Goal: Information Seeking & Learning: Learn about a topic

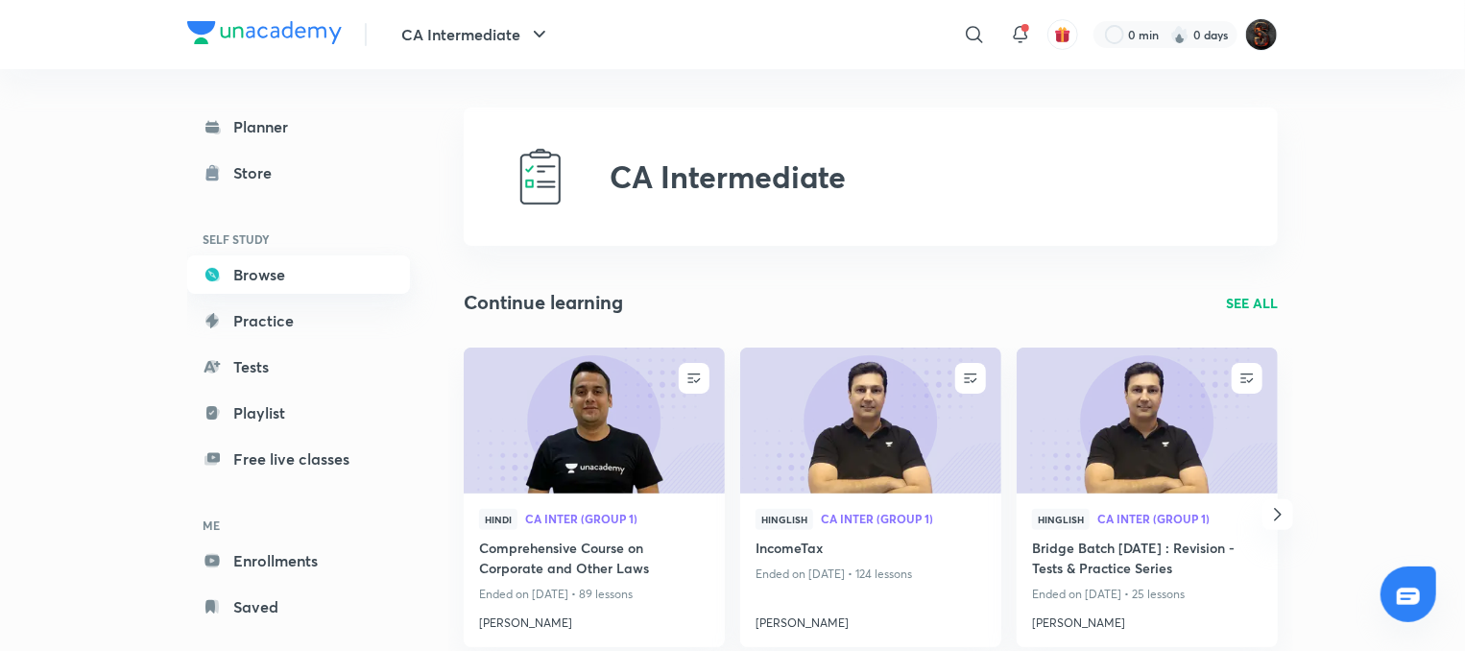
click at [257, 281] on link "Browse" at bounding box center [298, 274] width 223 height 38
click at [983, 36] on icon at bounding box center [974, 34] width 23 height 23
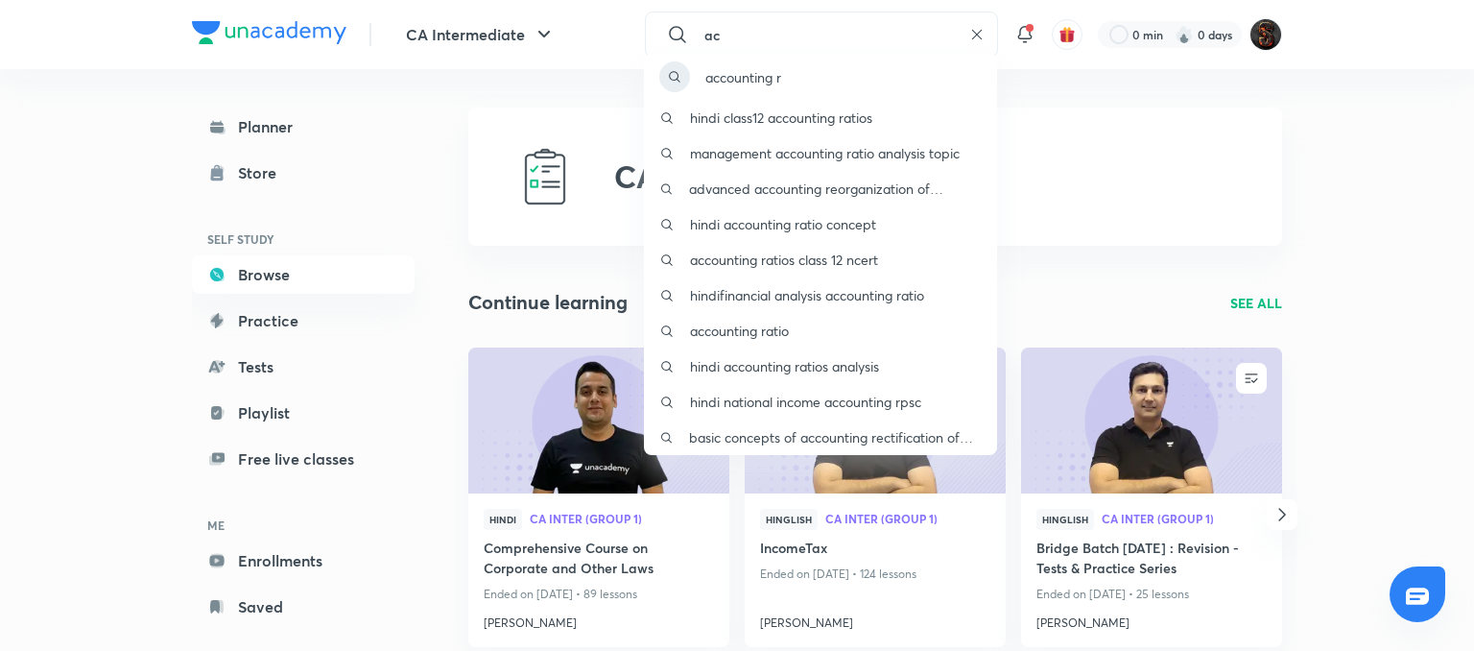
type input "a"
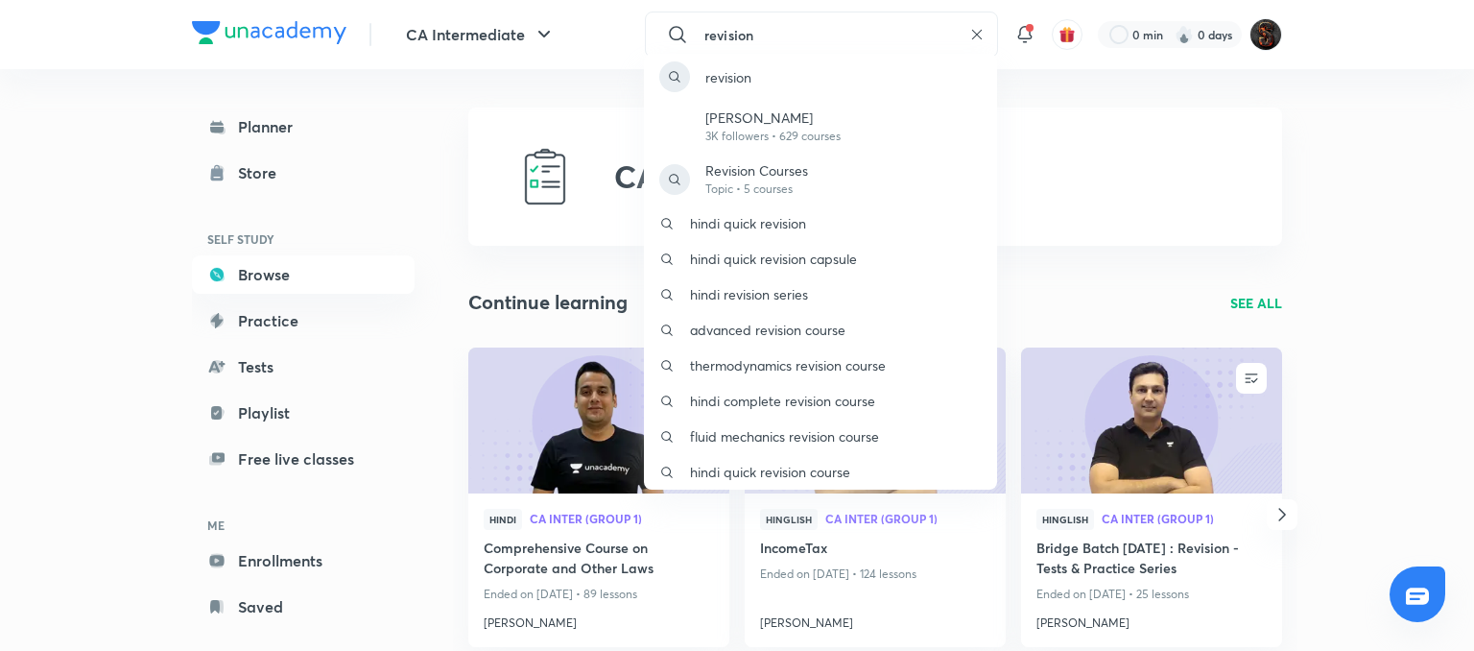
type input "revision"
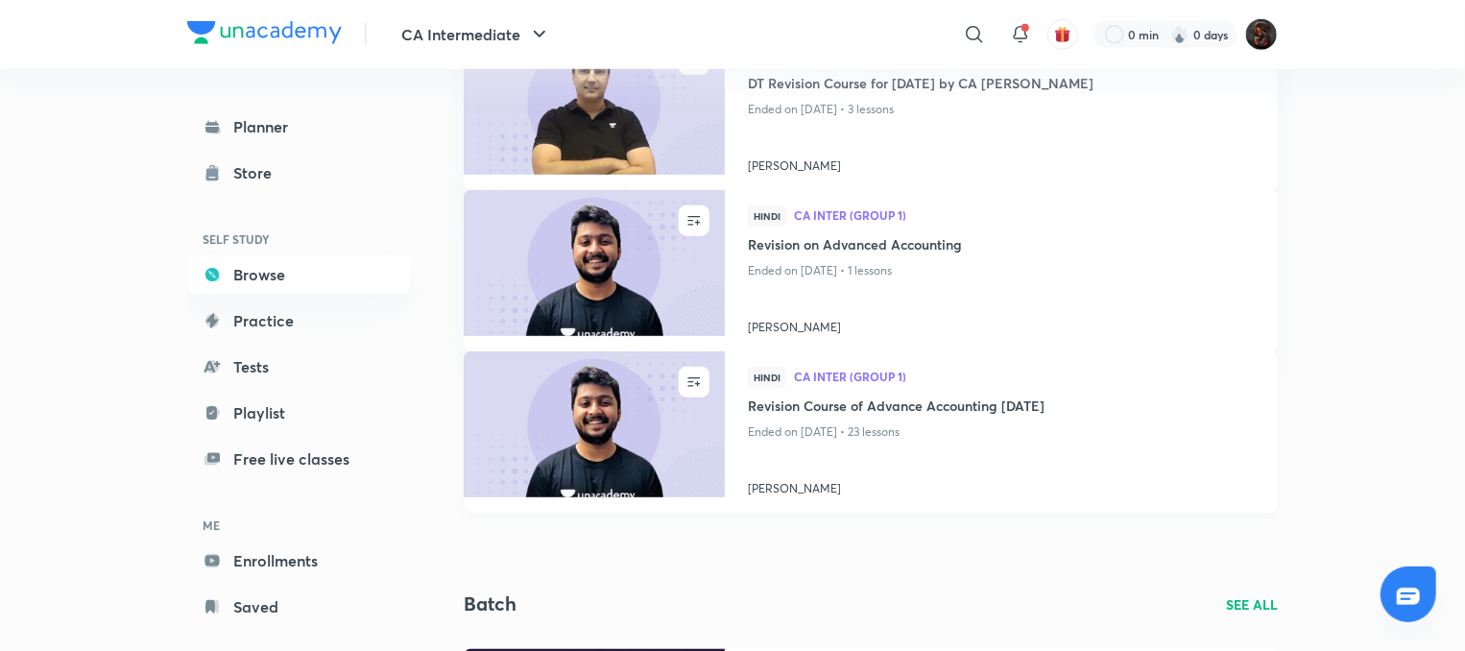
scroll to position [829, 0]
click at [560, 459] on img at bounding box center [594, 423] width 266 height 149
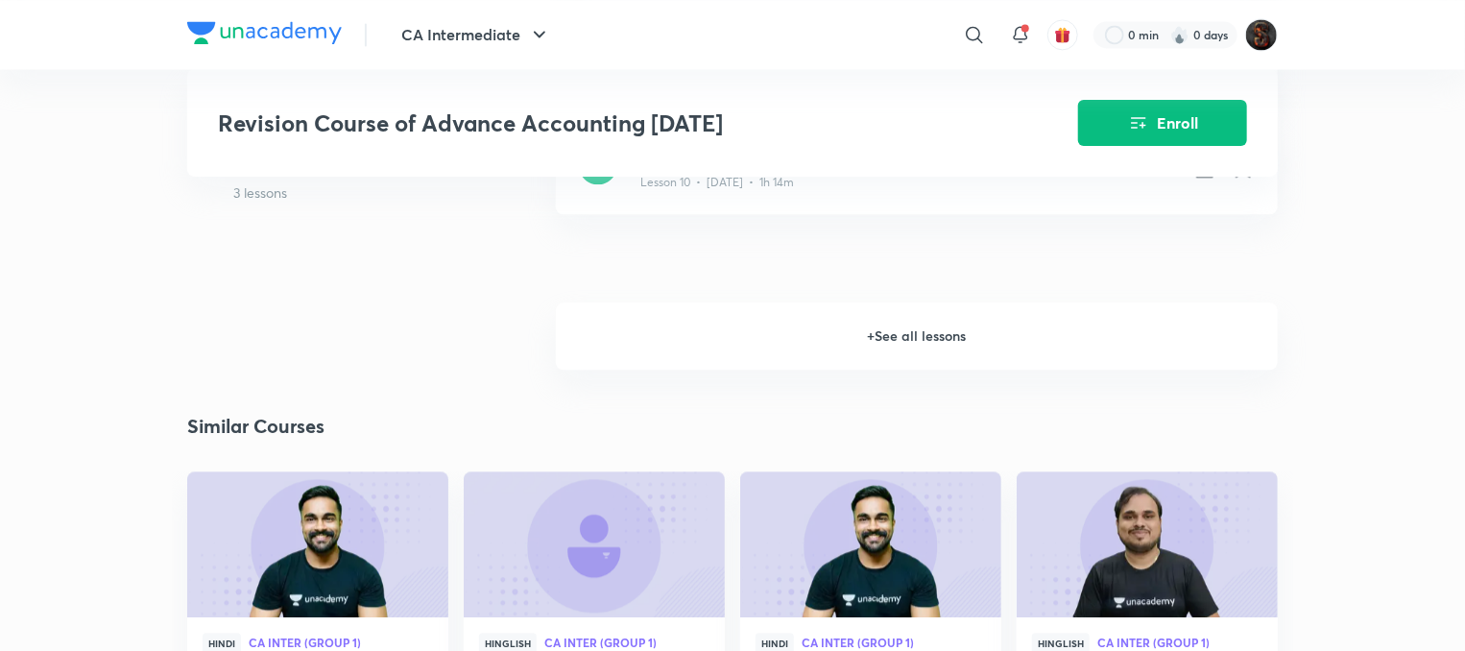
scroll to position [2122, 0]
click at [879, 346] on h6 "+ See all lessons" at bounding box center [917, 334] width 722 height 67
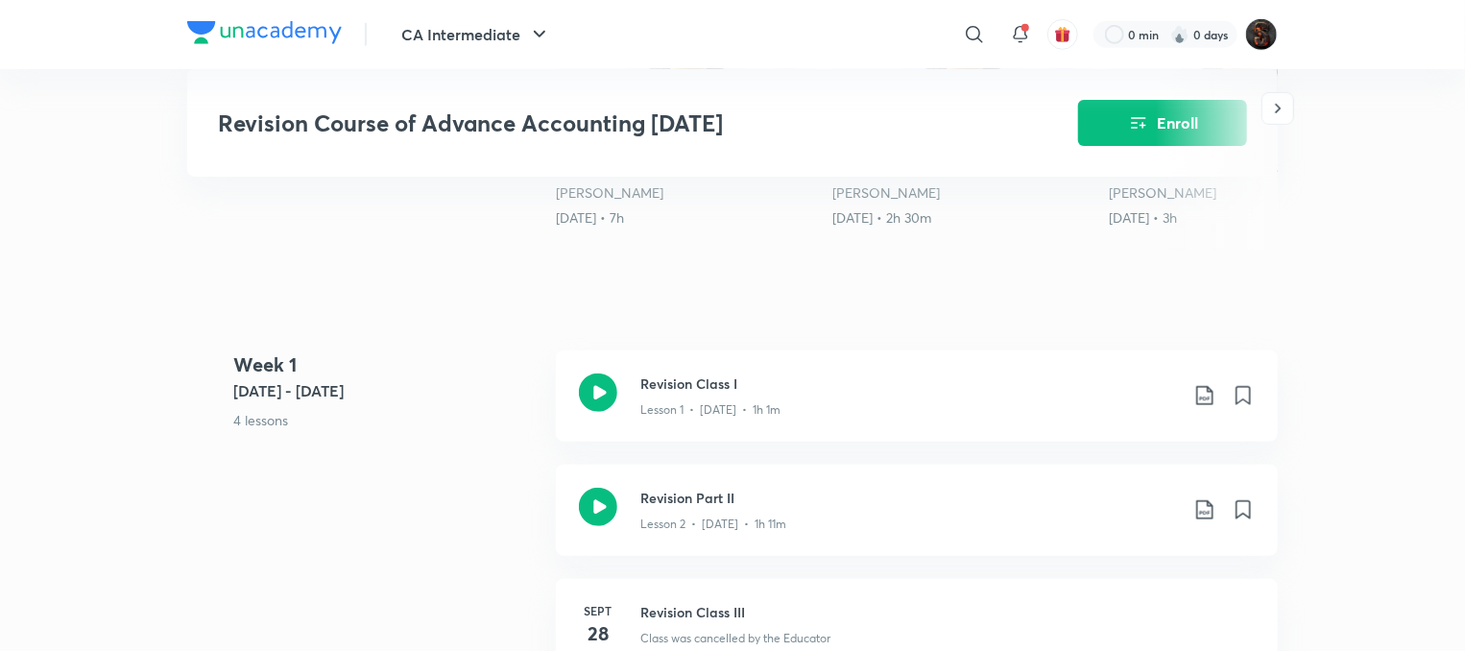
scroll to position [683, 0]
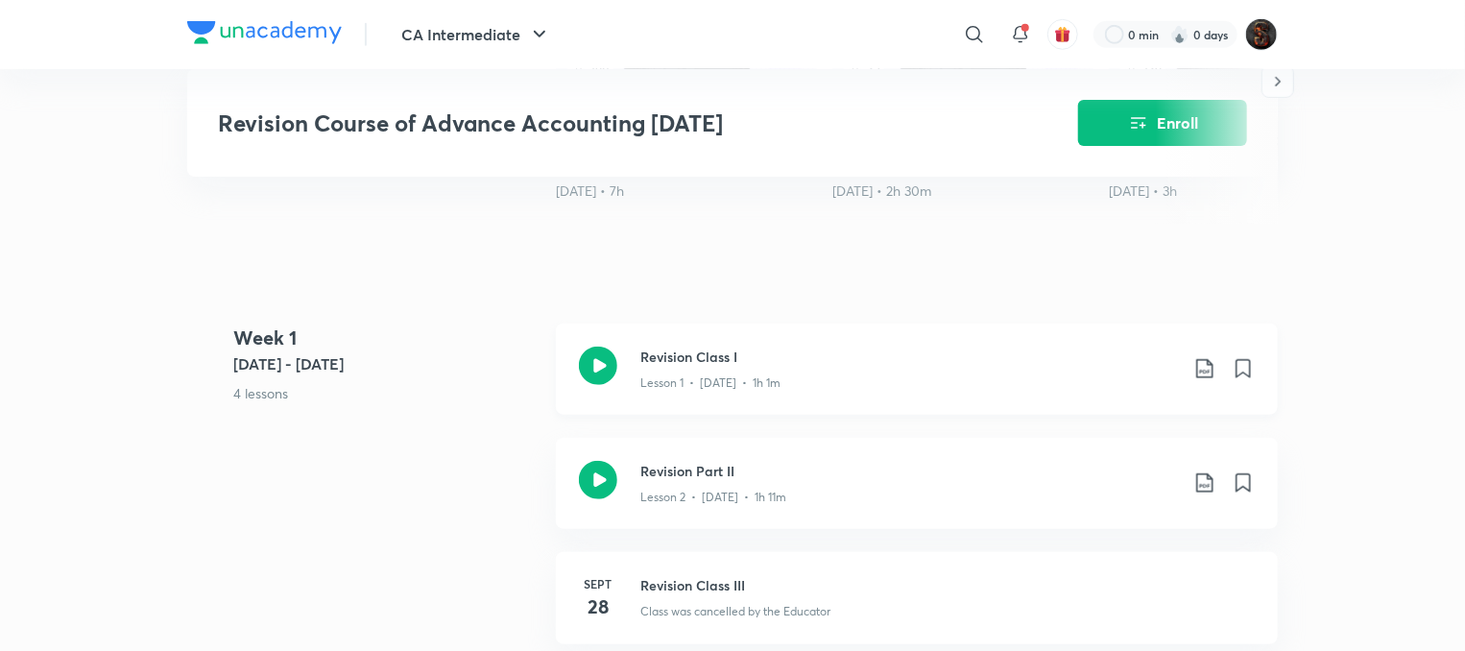
click at [664, 357] on h3 "Revision Class I" at bounding box center [909, 356] width 538 height 20
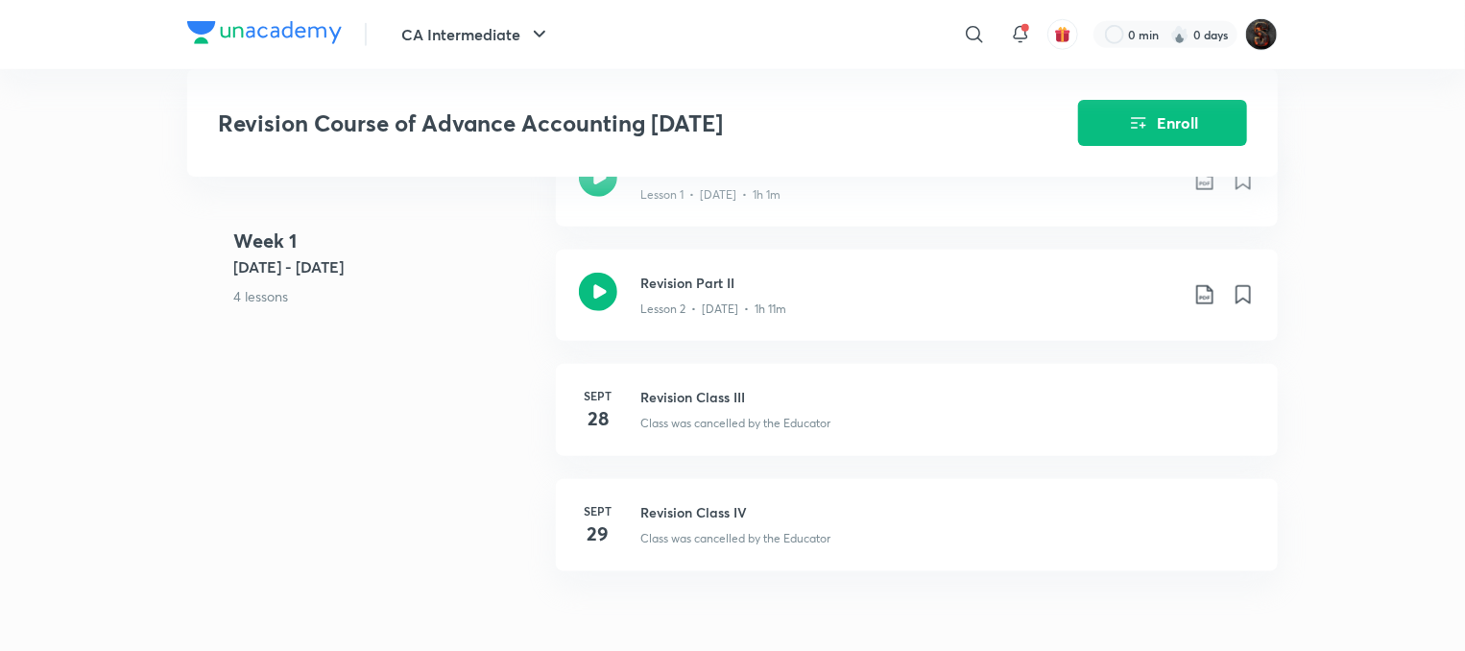
scroll to position [875, 0]
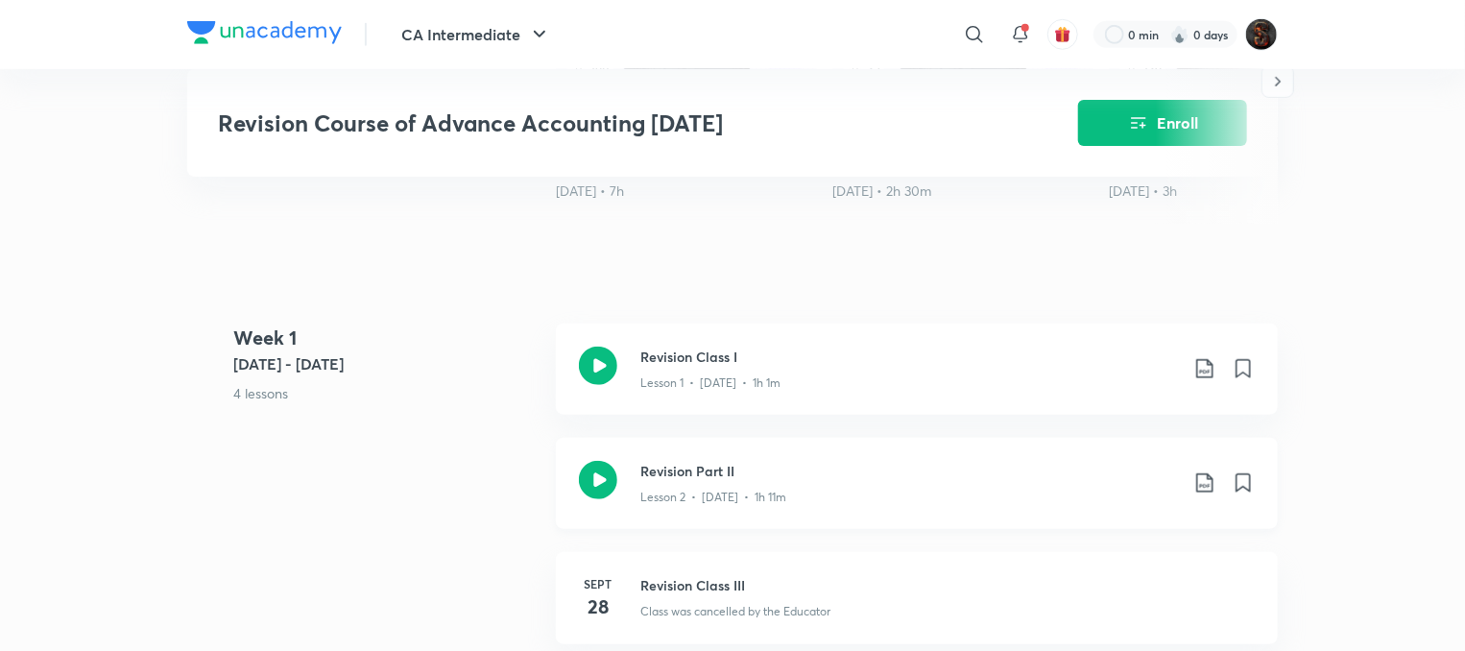
click at [651, 473] on h3 "Revision Part II" at bounding box center [909, 471] width 538 height 20
